Goal: Task Accomplishment & Management: Manage account settings

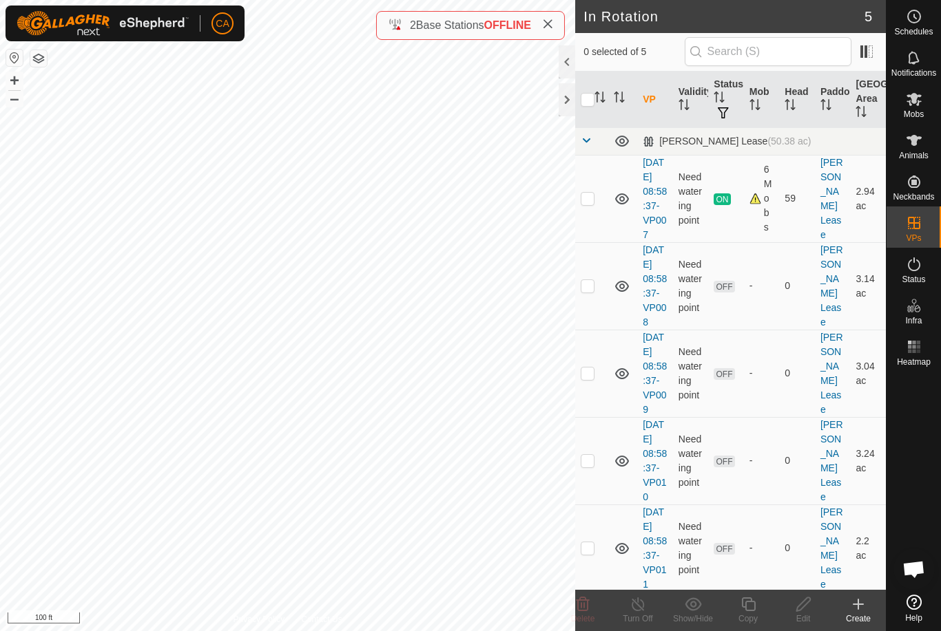
click at [587, 291] on p-checkbox at bounding box center [587, 285] width 14 height 11
click at [590, 291] on p-checkbox at bounding box center [587, 285] width 14 height 11
checkbox input "false"
click at [592, 379] on p-checkbox at bounding box center [587, 373] width 14 height 11
click at [597, 401] on td at bounding box center [591, 373] width 33 height 87
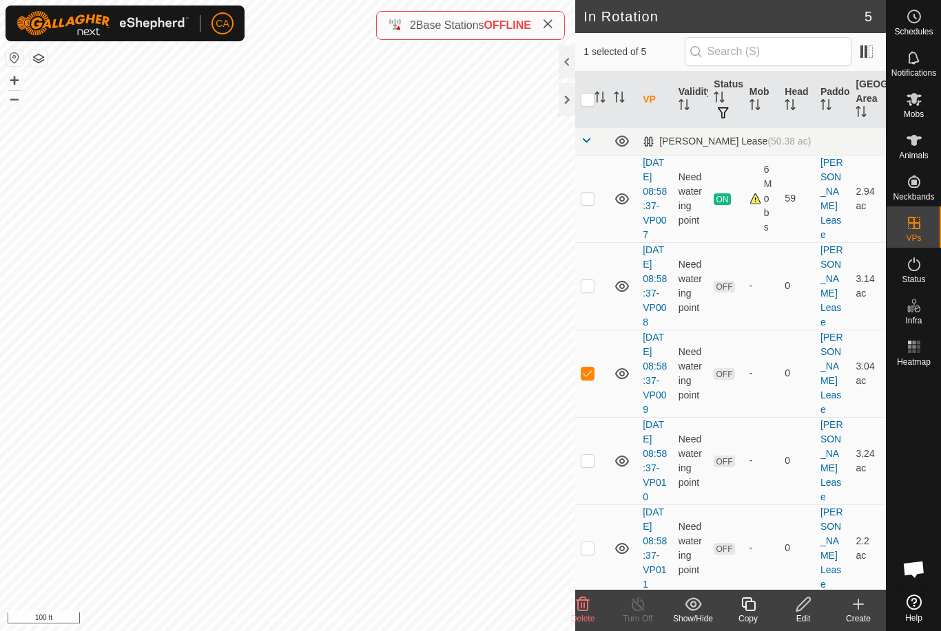
checkbox input "false"
click at [594, 466] on p-checkbox at bounding box center [587, 460] width 14 height 11
click at [590, 466] on p-checkbox at bounding box center [587, 460] width 14 height 11
checkbox input "false"
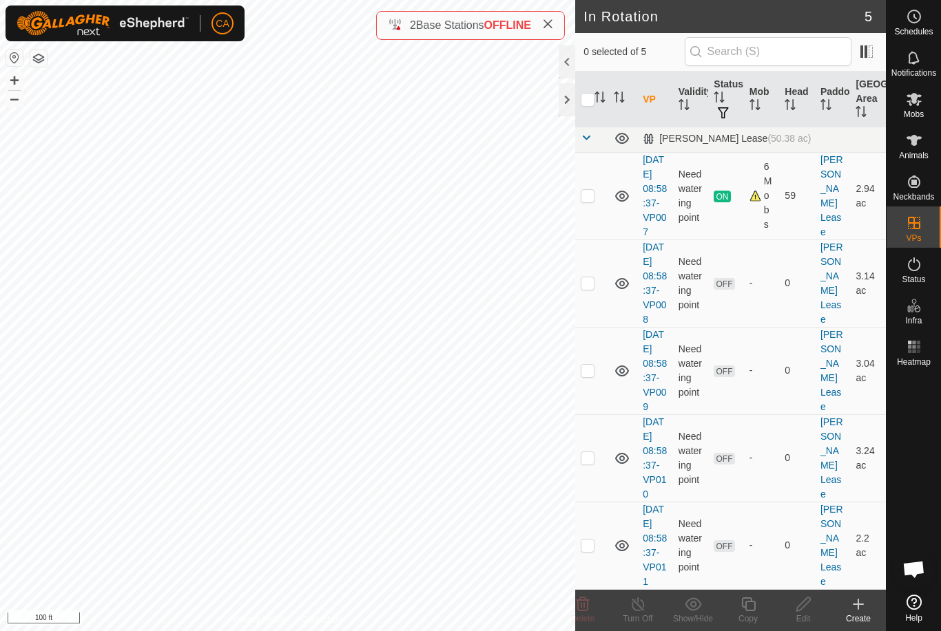
scroll to position [74, 0]
click at [604, 533] on td at bounding box center [591, 545] width 33 height 87
click at [589, 609] on icon at bounding box center [582, 604] width 17 height 17
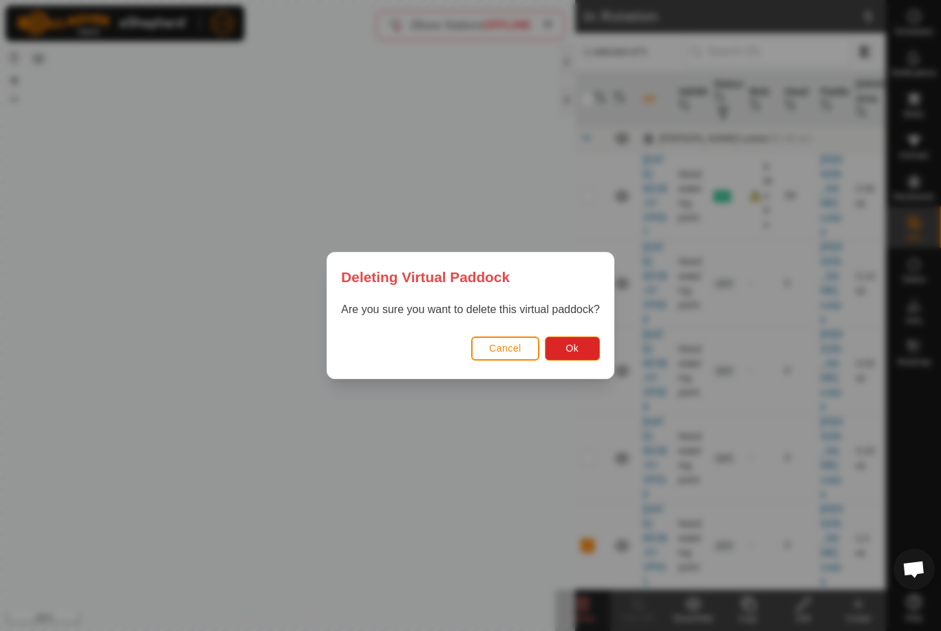
click at [569, 353] on span "Ok" at bounding box center [571, 348] width 13 height 11
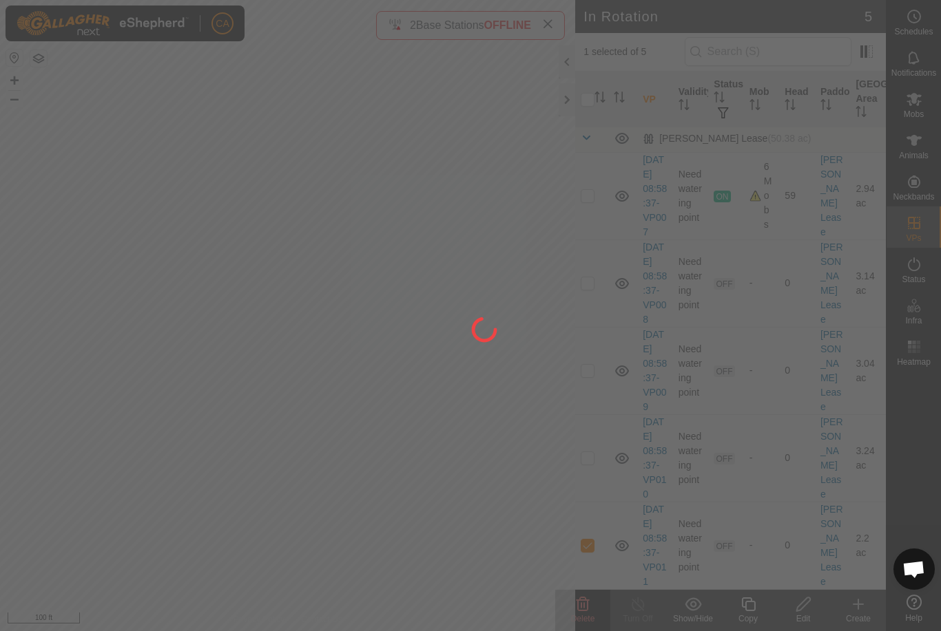
checkbox input "false"
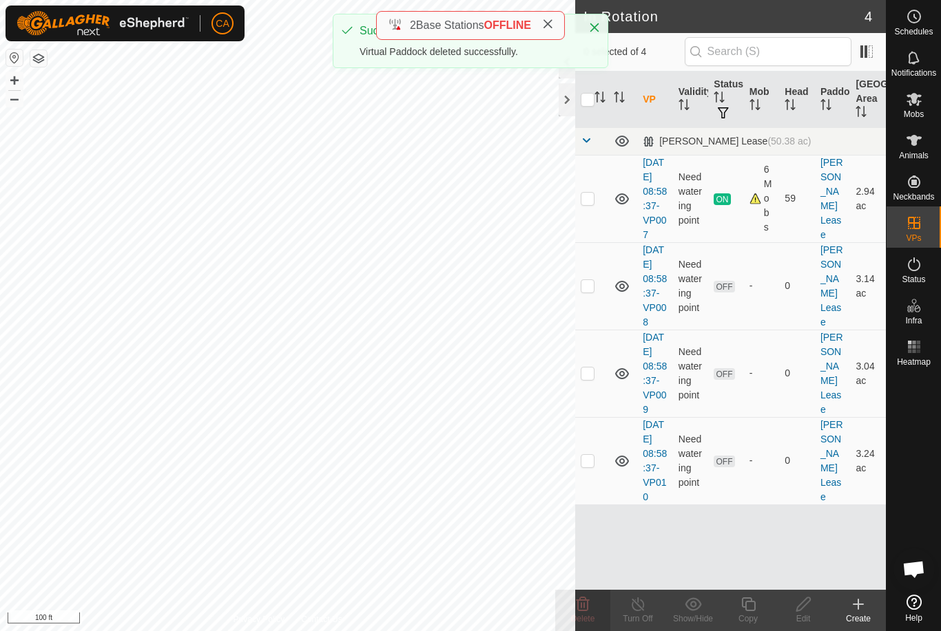
scroll to position [0, 0]
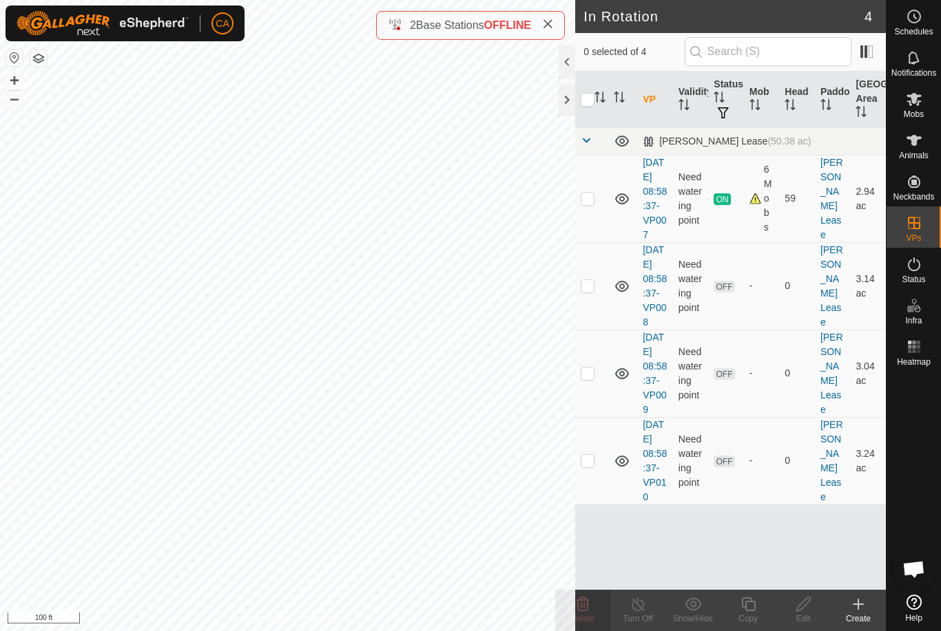
click at [602, 505] on td at bounding box center [591, 460] width 33 height 87
checkbox input "true"
click at [918, 114] on span "Mobs" at bounding box center [913, 114] width 20 height 8
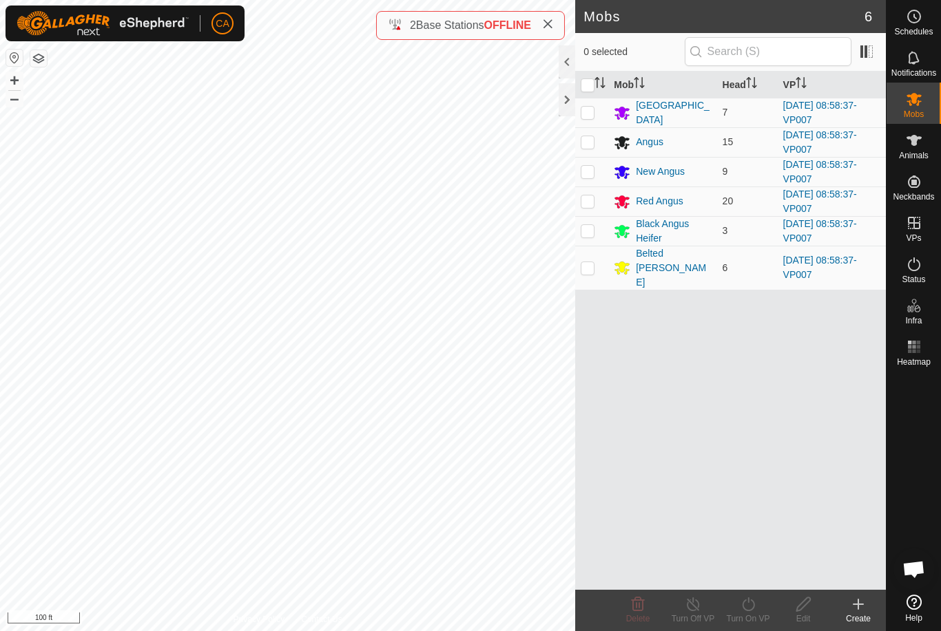
click at [587, 86] on input "checkbox" at bounding box center [587, 86] width 14 height 14
checkbox input "true"
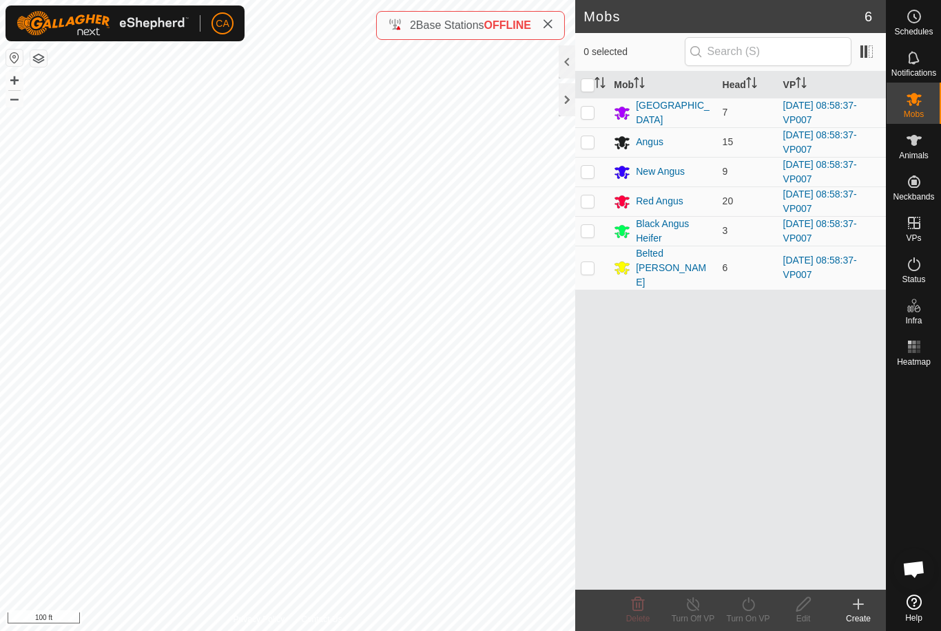
checkbox input "true"
click at [756, 604] on icon at bounding box center [748, 604] width 17 height 17
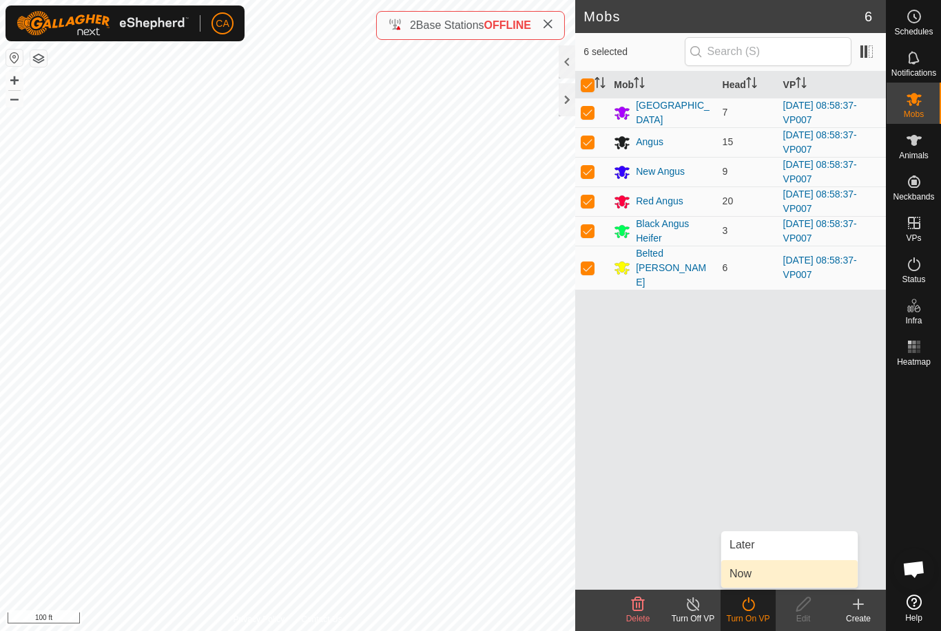
click at [769, 580] on link "Now" at bounding box center [789, 575] width 136 height 28
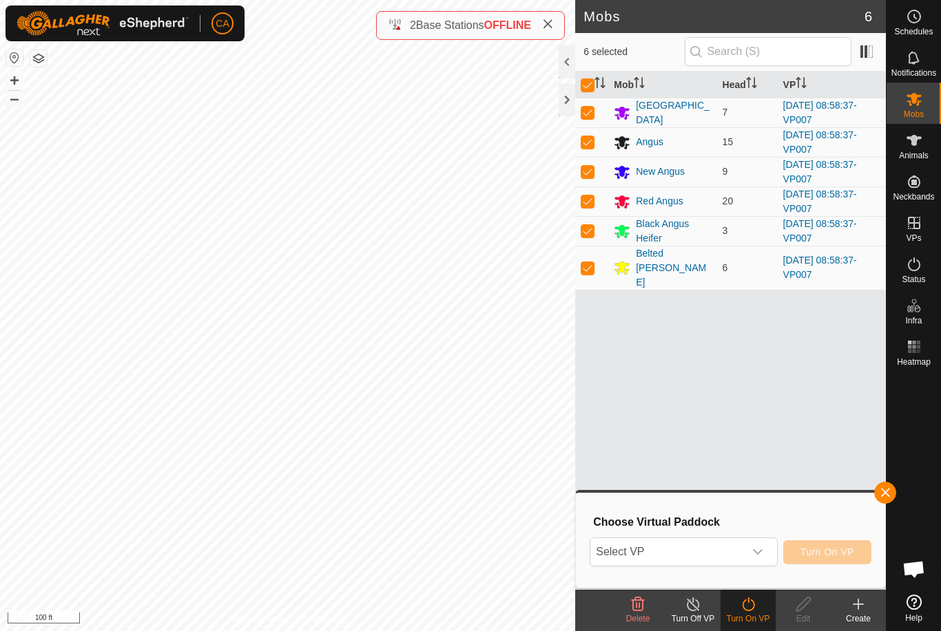
click at [724, 555] on span "Select VP" at bounding box center [666, 552] width 153 height 28
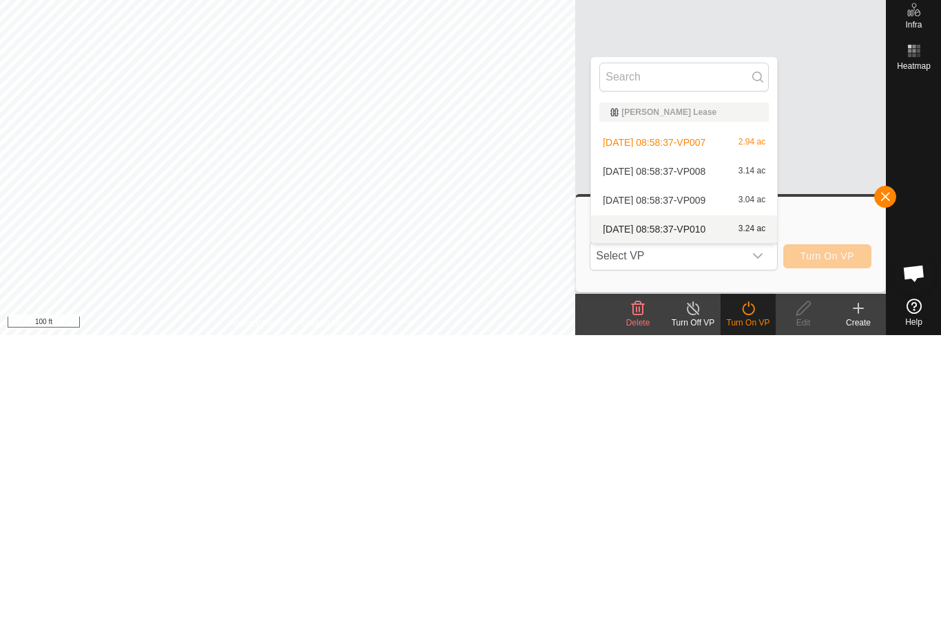
click at [705, 521] on span "[DATE] 08:58:37-VP010" at bounding box center [654, 526] width 103 height 10
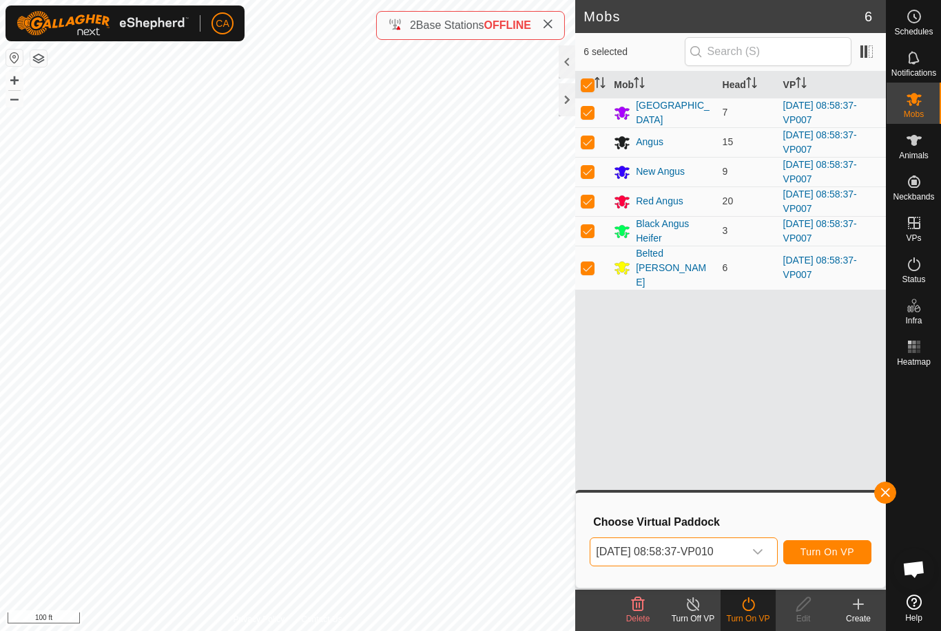
click at [839, 558] on span "Turn On VP" at bounding box center [827, 552] width 54 height 11
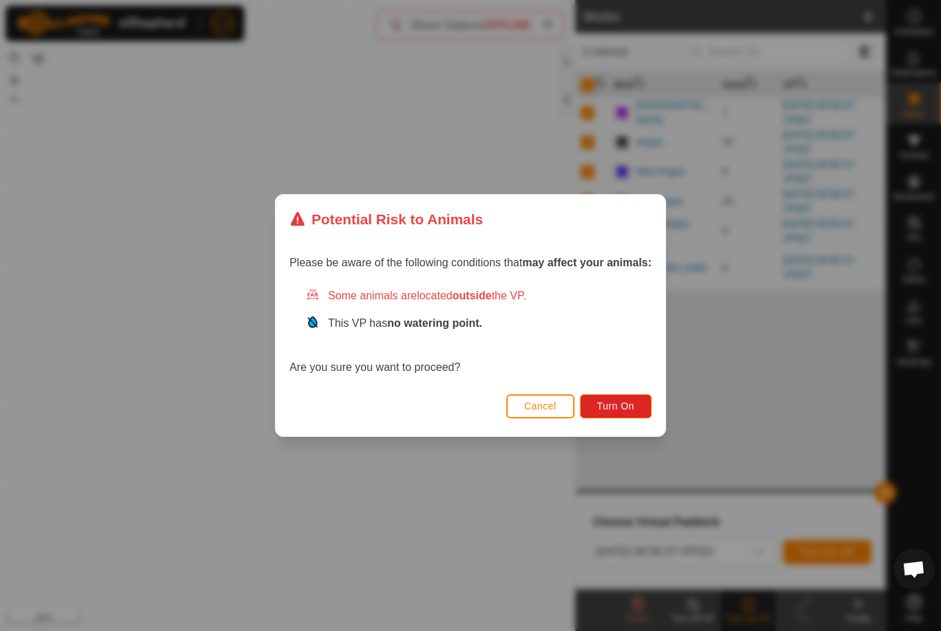
click at [627, 402] on span "Turn On" at bounding box center [615, 406] width 37 height 11
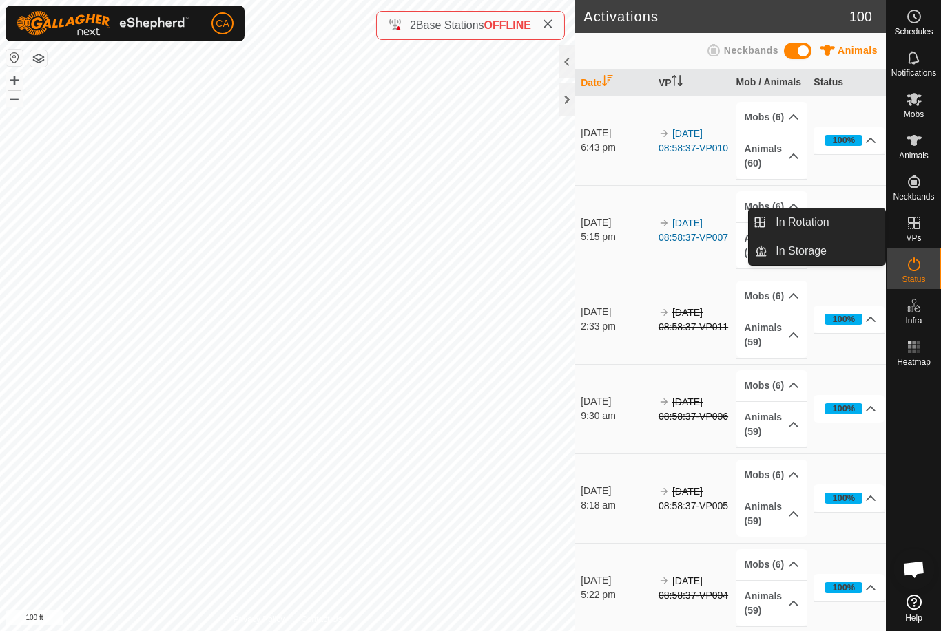
click at [839, 228] on link "In Rotation" at bounding box center [826, 223] width 118 height 28
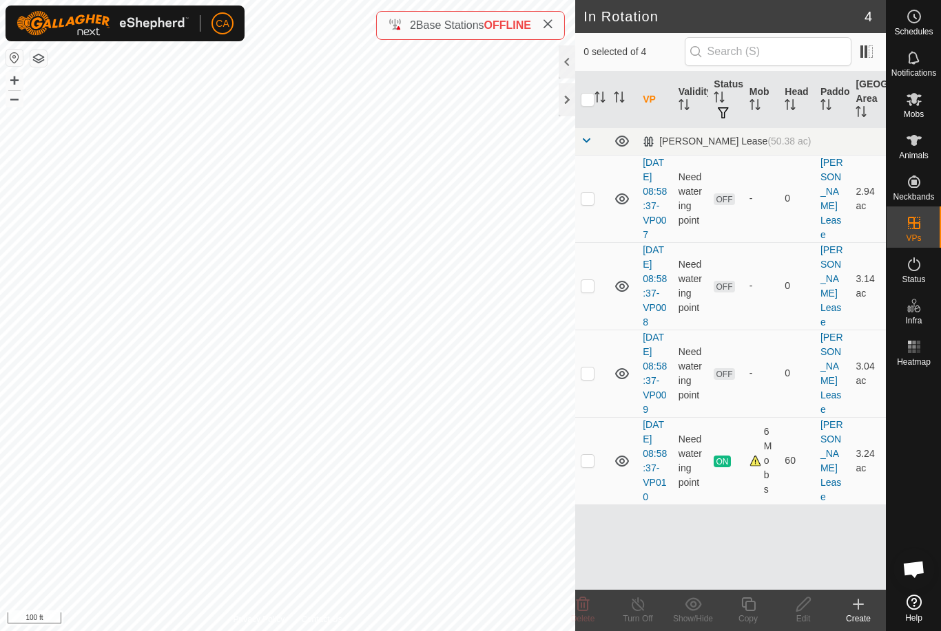
click at [587, 417] on td at bounding box center [591, 373] width 33 height 87
click at [587, 597] on icon at bounding box center [582, 604] width 17 height 17
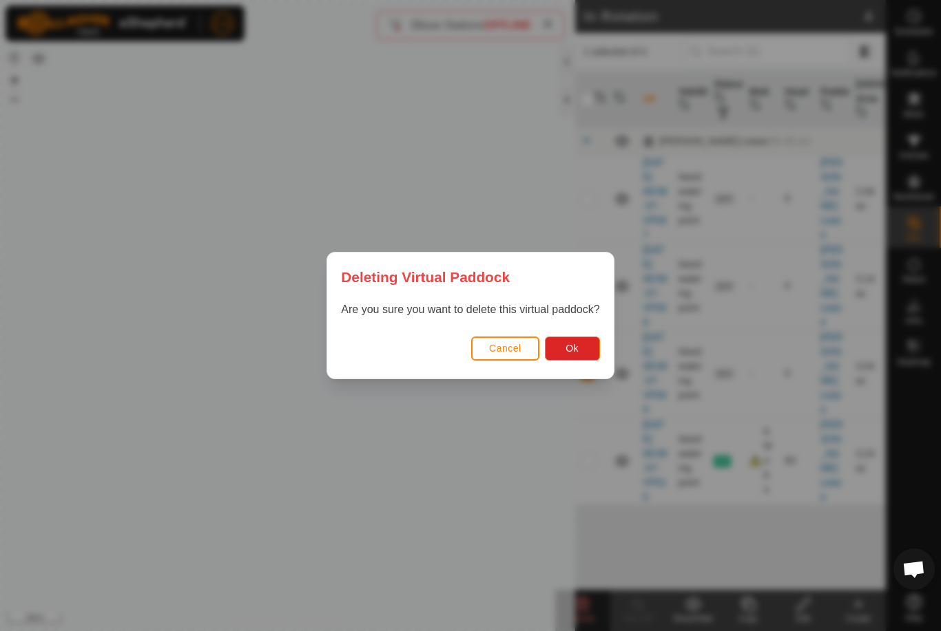
click at [571, 360] on button "Ok" at bounding box center [572, 349] width 55 height 24
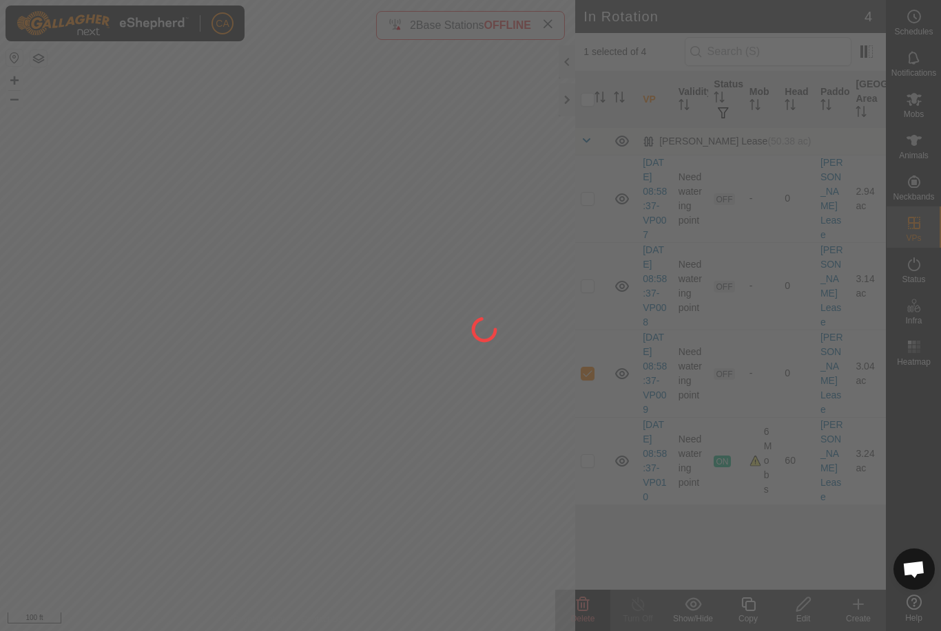
checkbox input "false"
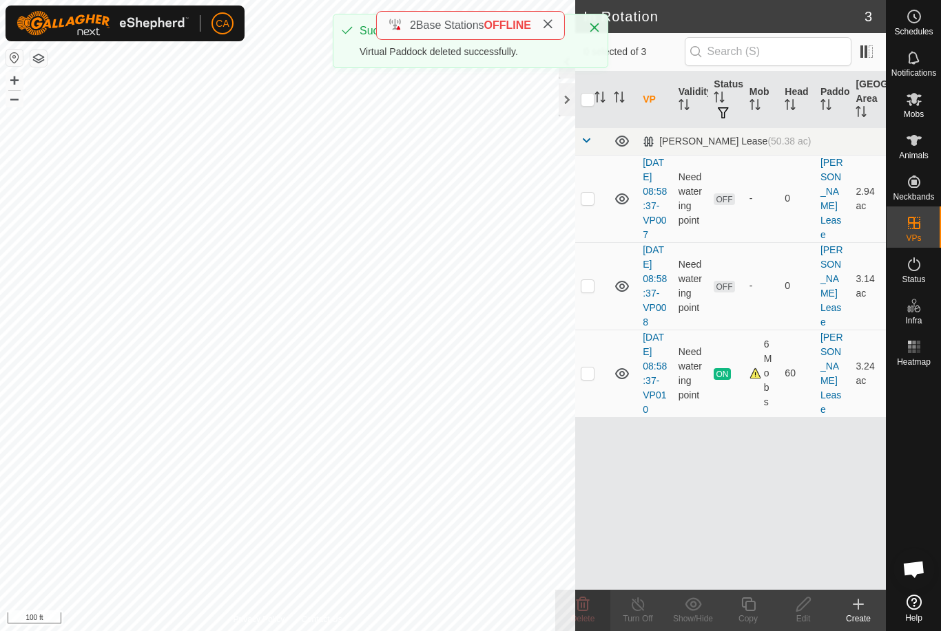
click at [599, 316] on td at bounding box center [591, 285] width 33 height 87
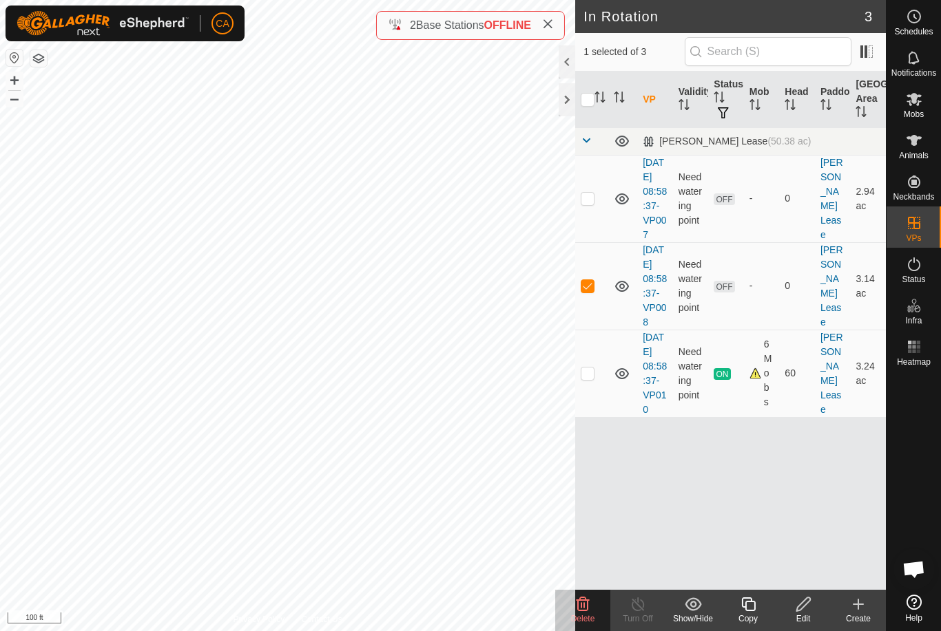
click at [590, 604] on icon at bounding box center [582, 604] width 17 height 17
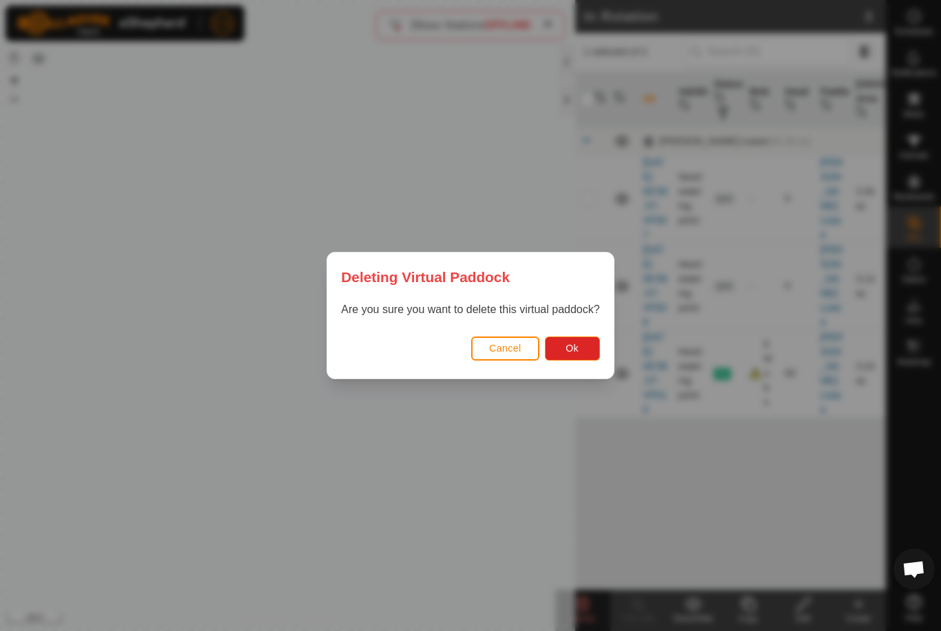
click at [573, 353] on span "Ok" at bounding box center [571, 348] width 13 height 11
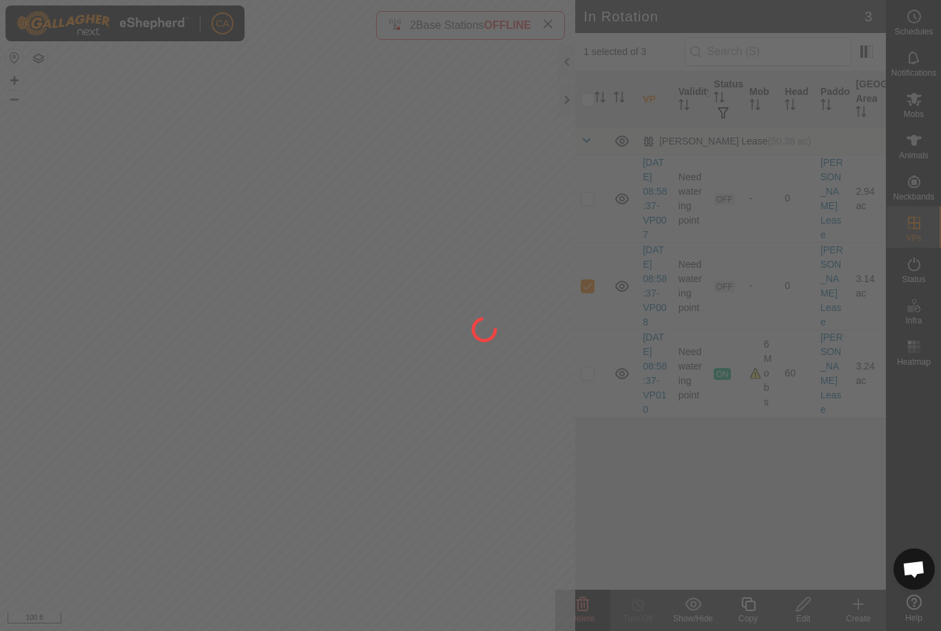
checkbox input "false"
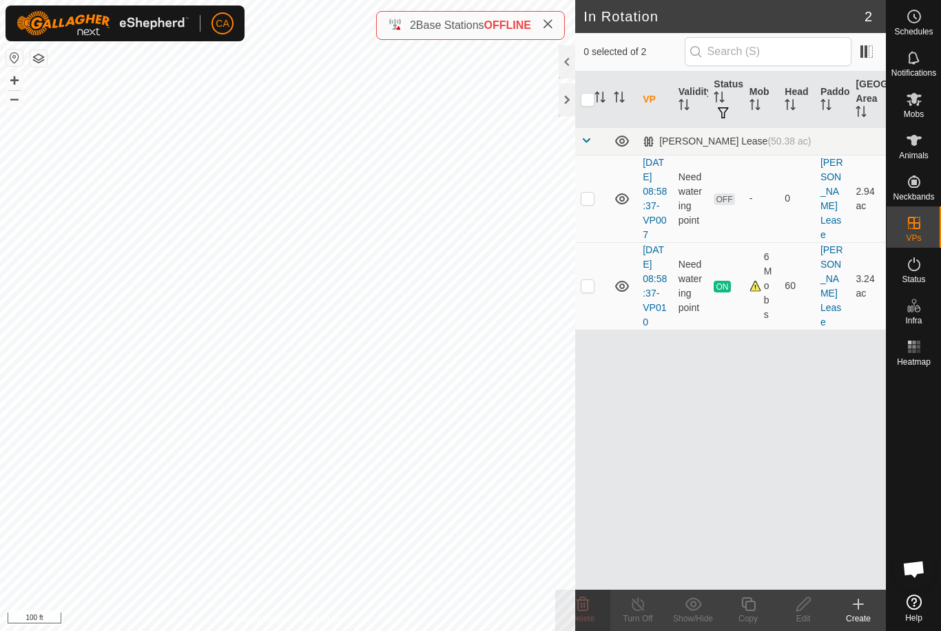
click at [591, 204] on p-checkbox at bounding box center [587, 198] width 14 height 11
click at [592, 600] on delete-svg-icon at bounding box center [582, 604] width 55 height 17
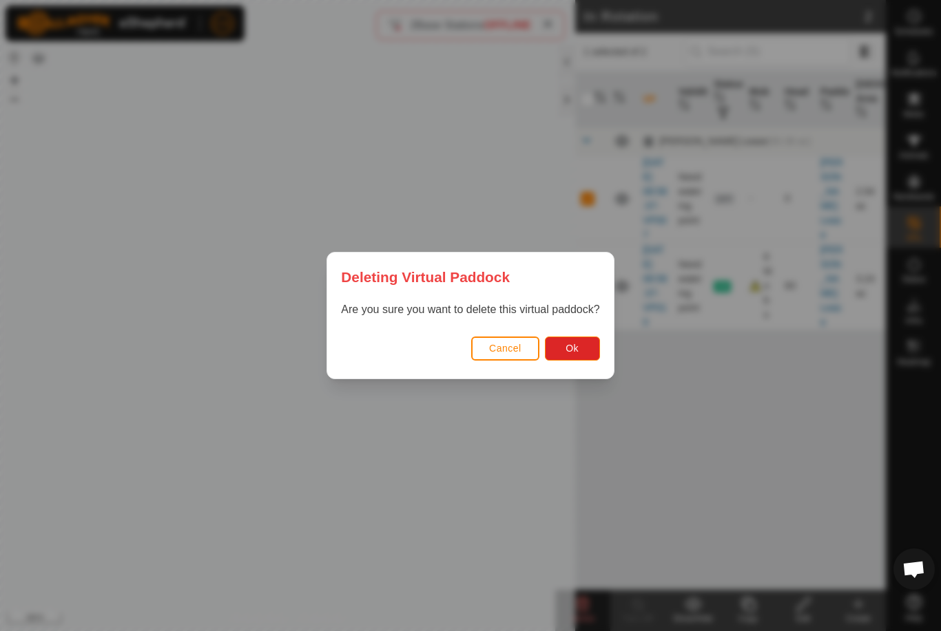
click at [585, 350] on button "Ok" at bounding box center [572, 349] width 55 height 24
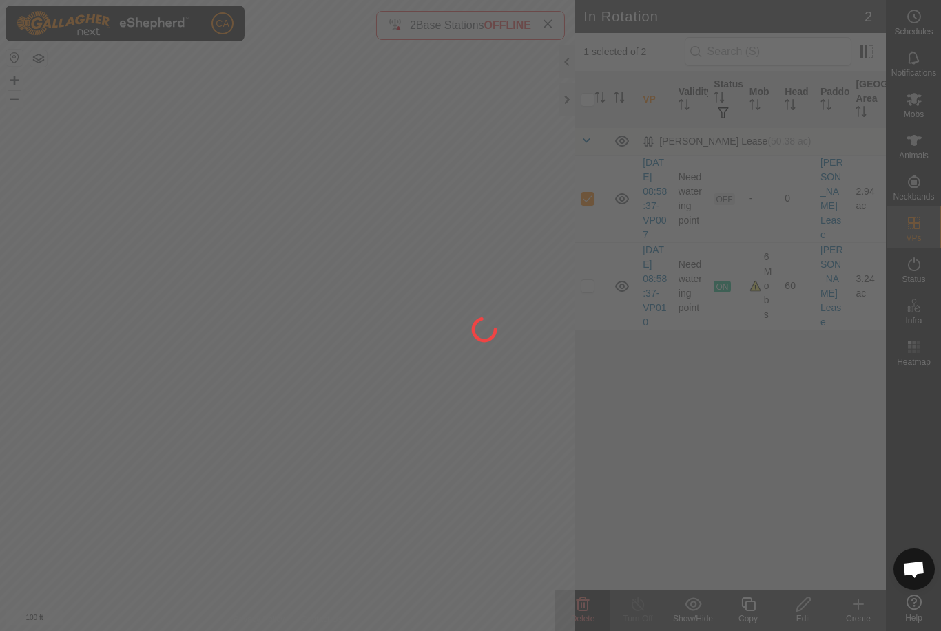
checkbox input "false"
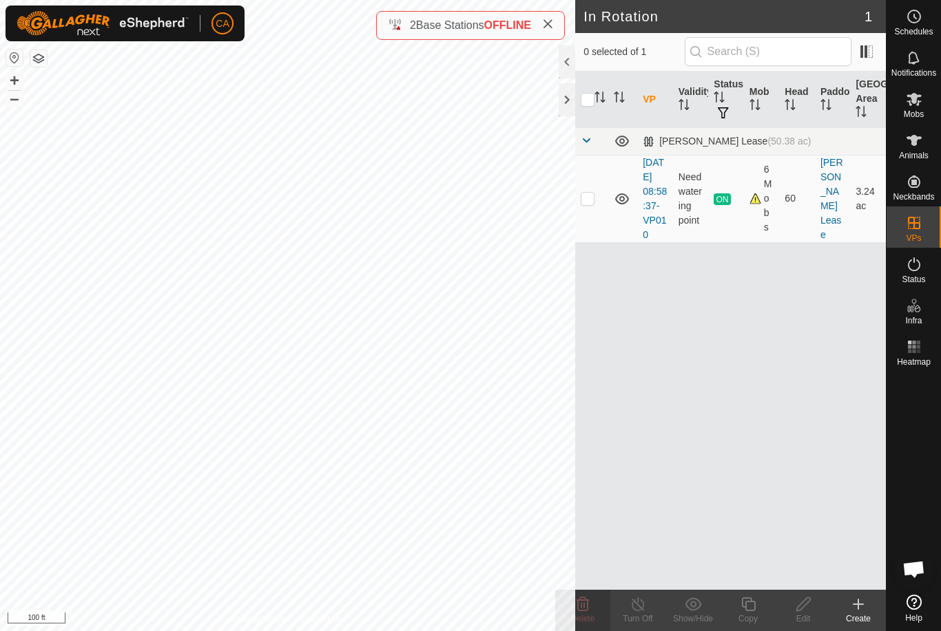
click at [560, 101] on div at bounding box center [566, 99] width 17 height 33
